Goal: Task Accomplishment & Management: Use online tool/utility

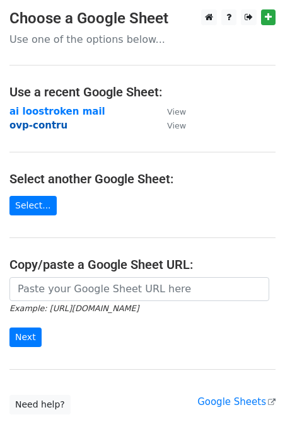
click at [48, 124] on strong "ovp-contru" at bounding box center [38, 125] width 58 height 11
click at [45, 127] on strong "ovp-contru" at bounding box center [38, 125] width 58 height 11
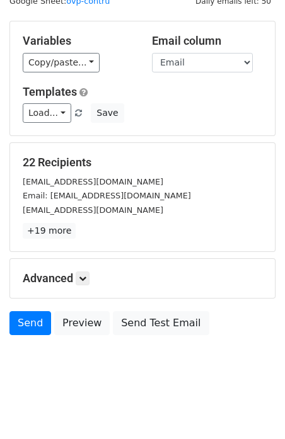
scroll to position [50, 0]
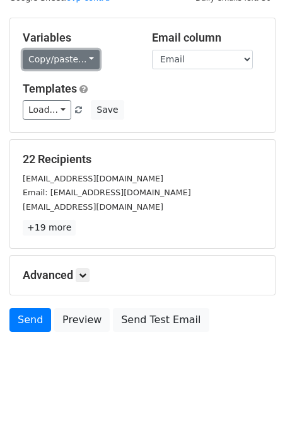
click at [66, 55] on link "Copy/paste..." at bounding box center [61, 60] width 77 height 20
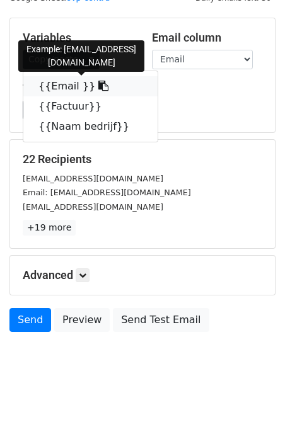
click at [67, 89] on link "{{Email }}" at bounding box center [90, 86] width 134 height 20
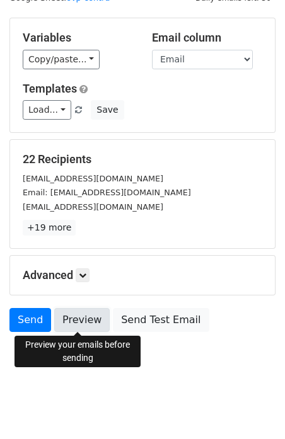
click at [84, 317] on link "Preview" at bounding box center [81, 320] width 55 height 24
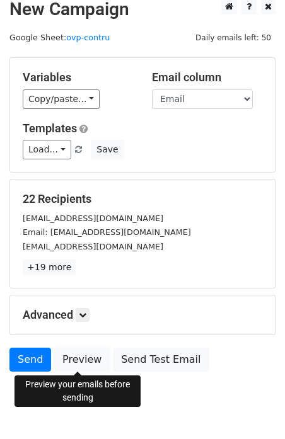
scroll to position [0, 0]
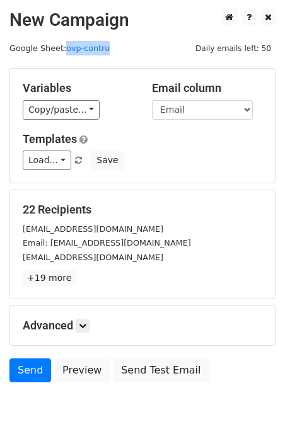
drag, startPoint x: 121, startPoint y: 54, endPoint x: 66, endPoint y: 55, distance: 55.4
click at [66, 55] on main "New Campaign Daily emails left: 50 Google Sheet: ovp-contru Variables Copy/past…" at bounding box center [142, 198] width 285 height 379
copy link "ovp-contru"
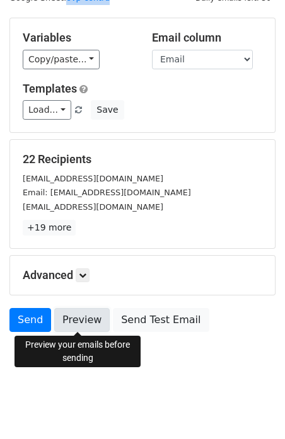
click at [72, 317] on link "Preview" at bounding box center [81, 320] width 55 height 24
click at [88, 321] on link "Preview" at bounding box center [81, 320] width 55 height 24
click at [81, 318] on link "Preview" at bounding box center [81, 320] width 55 height 24
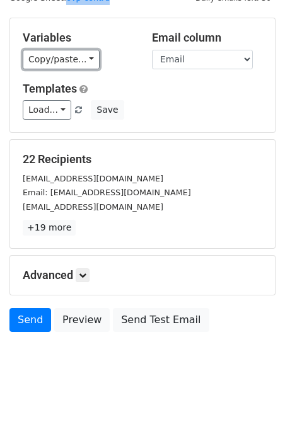
click at [81, 56] on link "Copy/paste..." at bounding box center [61, 60] width 77 height 20
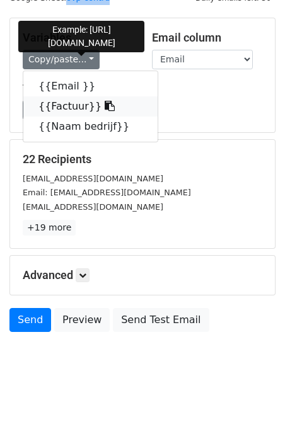
click at [71, 108] on link "{{Factuur}}" at bounding box center [90, 106] width 134 height 20
copy link "ovp-contru"
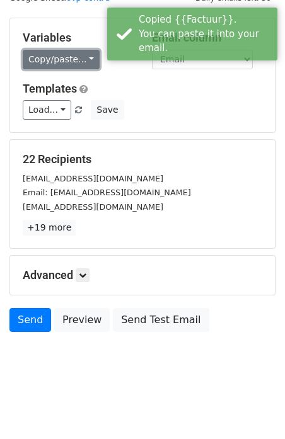
click at [74, 64] on link "Copy/paste..." at bounding box center [61, 60] width 77 height 20
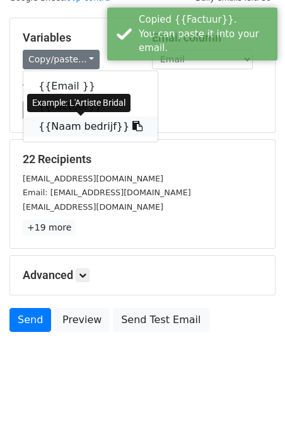
click at [83, 125] on link "{{Naam bedrijf}}" at bounding box center [90, 127] width 134 height 20
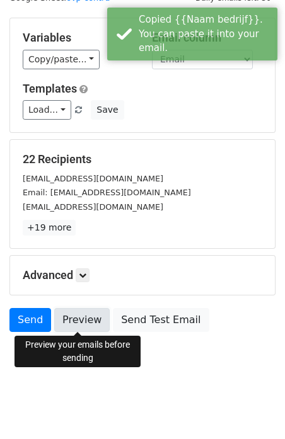
click at [71, 326] on link "Preview" at bounding box center [81, 320] width 55 height 24
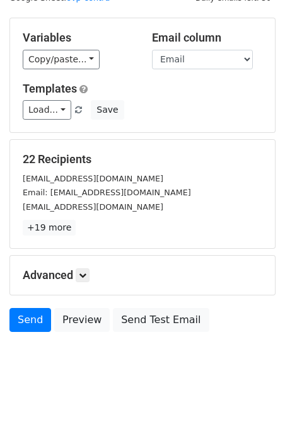
click at [43, 71] on div "Variables Copy/paste... {{Email }} {{Factuur}} {{Naam bedrijf}} Email column Em…" at bounding box center [142, 75] width 265 height 114
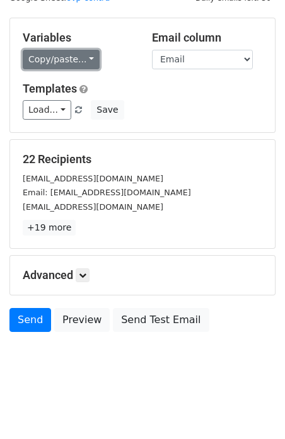
click at [45, 60] on link "Copy/paste..." at bounding box center [61, 60] width 77 height 20
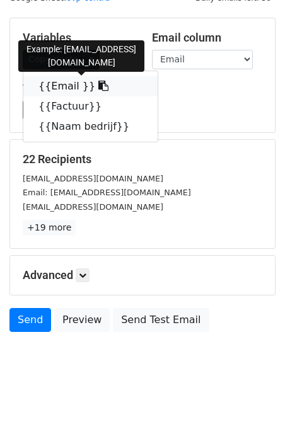
click at [98, 85] on icon at bounding box center [103, 86] width 10 height 10
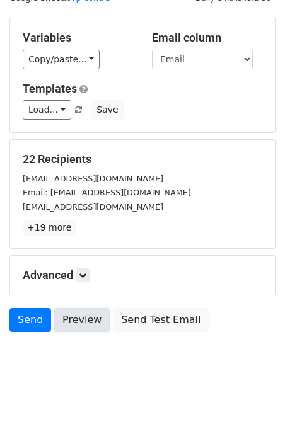
click at [82, 323] on link "Preview" at bounding box center [81, 320] width 55 height 24
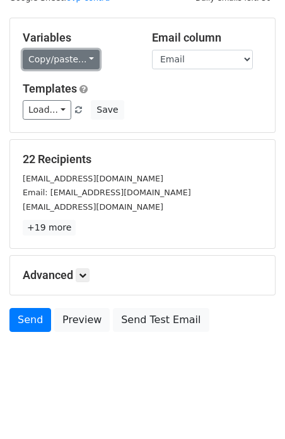
click at [76, 59] on link "Copy/paste..." at bounding box center [61, 60] width 77 height 20
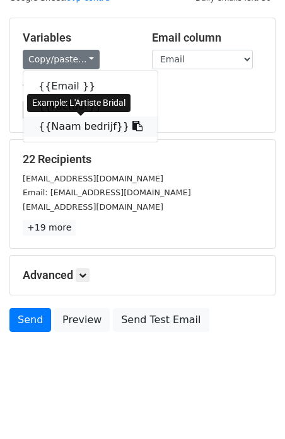
click at [132, 125] on icon at bounding box center [137, 126] width 10 height 10
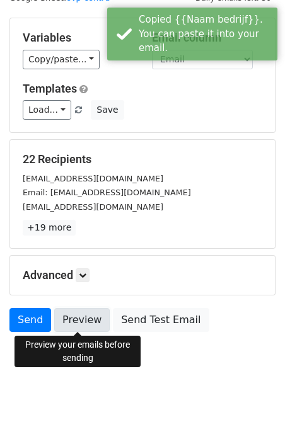
click at [80, 323] on link "Preview" at bounding box center [81, 320] width 55 height 24
